Goal: Navigation & Orientation: Find specific page/section

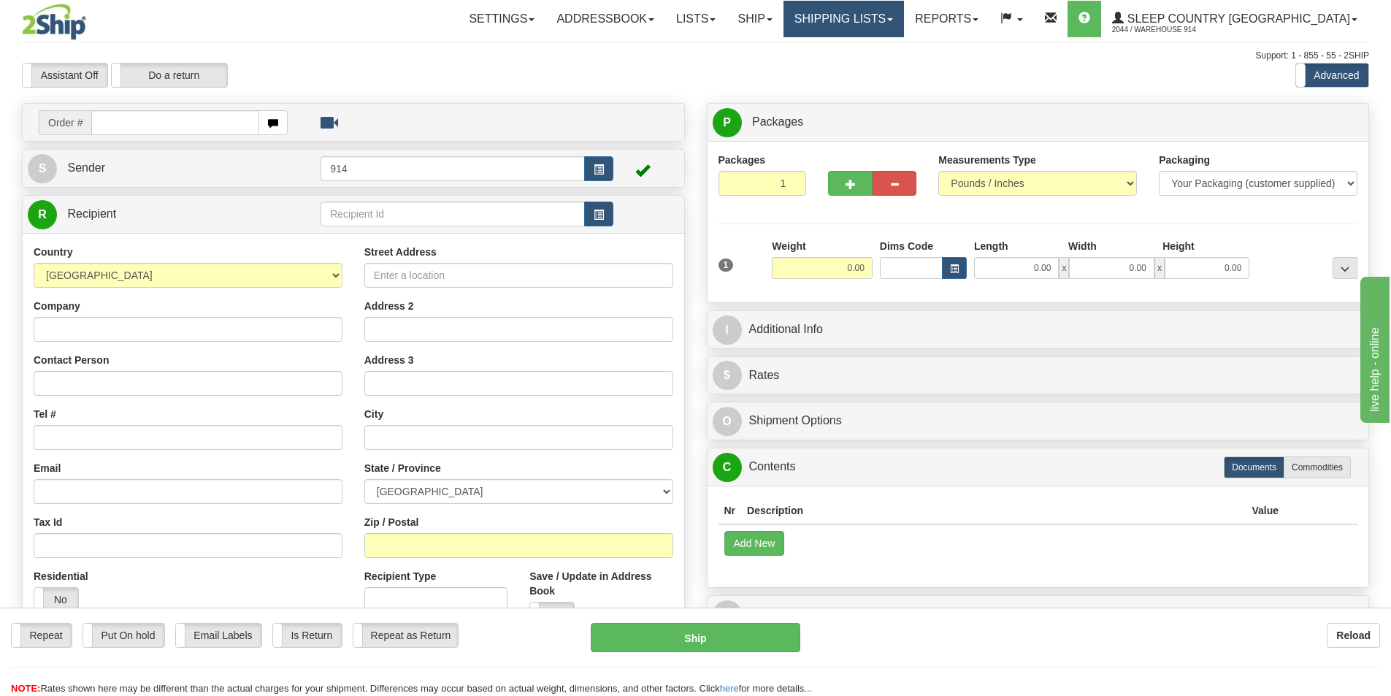
drag, startPoint x: 914, startPoint y: 5, endPoint x: 915, endPoint y: 13, distance: 8.2
click at [904, 5] on link "Shipping lists" at bounding box center [844, 19] width 120 height 37
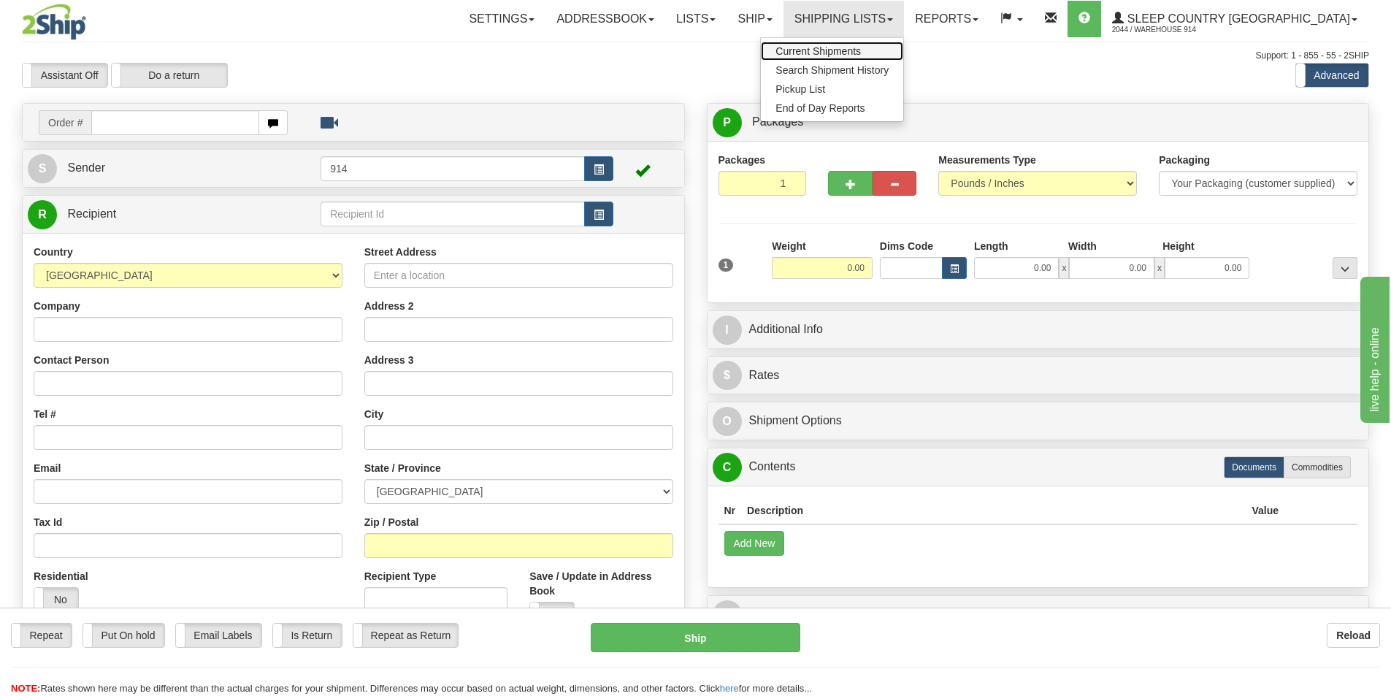
drag, startPoint x: 892, startPoint y: 47, endPoint x: 827, endPoint y: 52, distance: 65.9
click at [861, 47] on span "Current Shipments" at bounding box center [818, 51] width 85 height 12
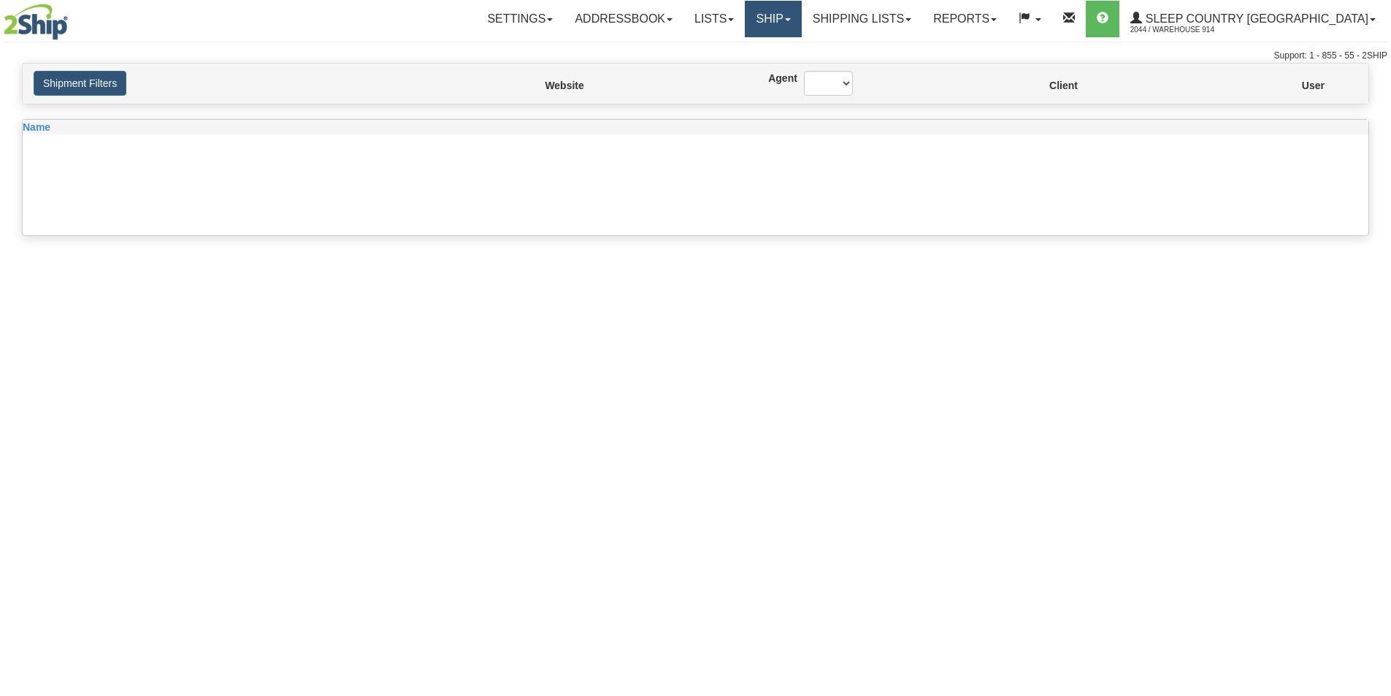
drag, startPoint x: 847, startPoint y: 20, endPoint x: 864, endPoint y: 47, distance: 31.8
click at [801, 20] on link "Ship" at bounding box center [773, 19] width 56 height 37
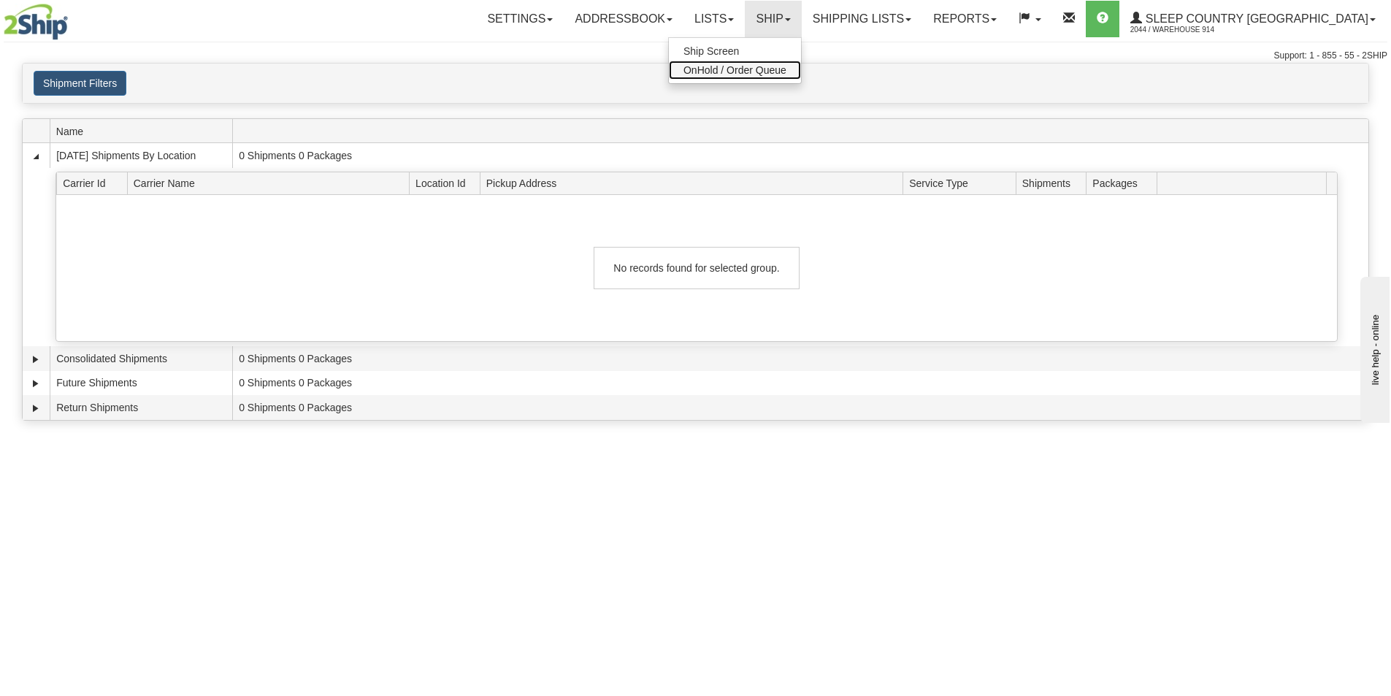
click at [786, 70] on span "OnHold / Order Queue" at bounding box center [735, 70] width 103 height 12
